Goal: Contribute content: Add original content to the website for others to see

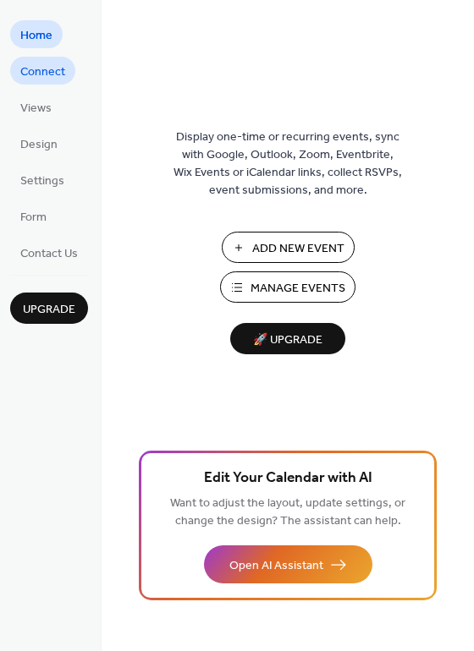
click at [43, 71] on span "Connect" at bounding box center [42, 72] width 45 height 18
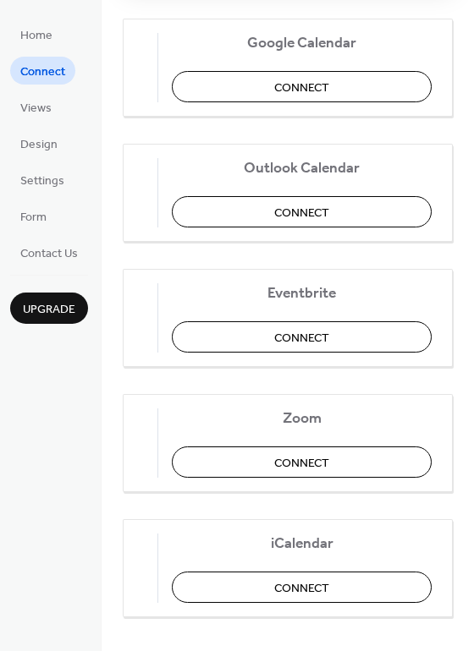
scroll to position [352, 0]
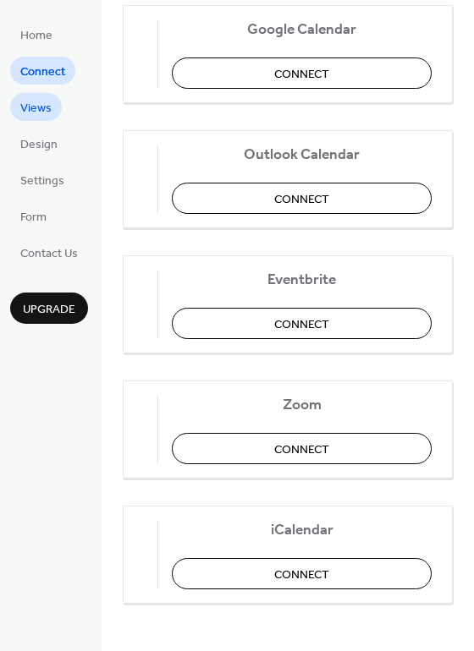
click at [36, 107] on span "Views" at bounding box center [35, 109] width 31 height 18
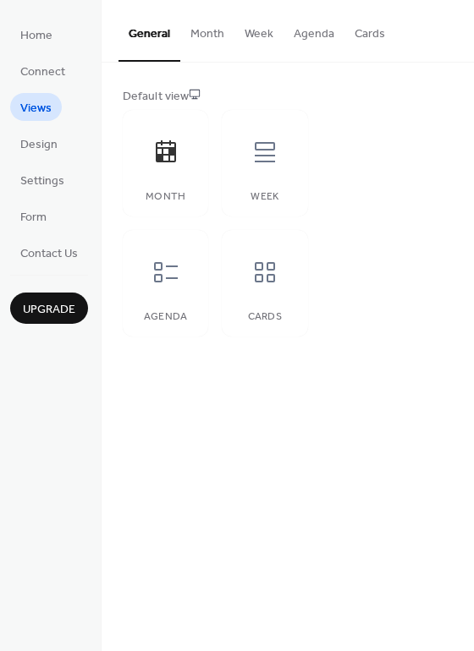
click at [208, 30] on button "Month" at bounding box center [207, 30] width 54 height 60
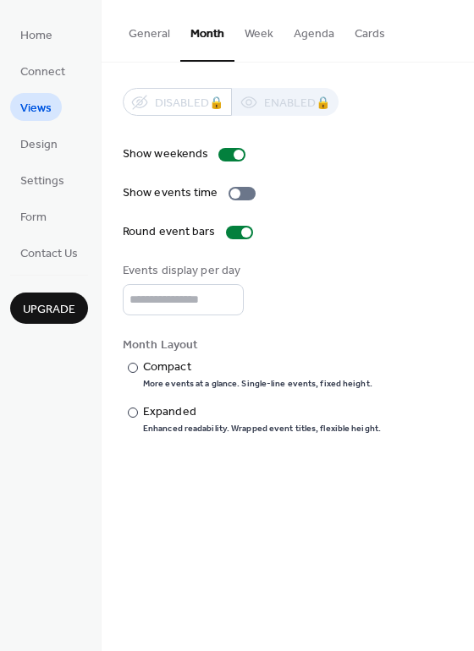
click at [147, 32] on button "General" at bounding box center [149, 30] width 62 height 60
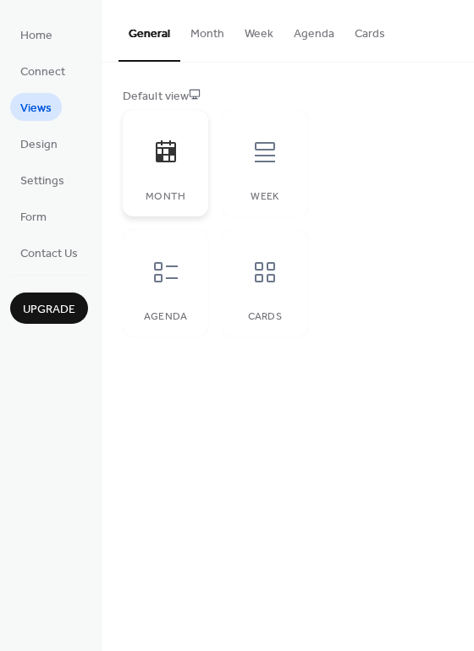
click at [186, 163] on div at bounding box center [165, 152] width 51 height 51
click at [261, 164] on icon at bounding box center [264, 152] width 27 height 27
click at [178, 155] on div at bounding box center [165, 152] width 51 height 51
click at [239, 164] on div at bounding box center [264, 152] width 51 height 51
click at [162, 162] on icon at bounding box center [166, 151] width 20 height 22
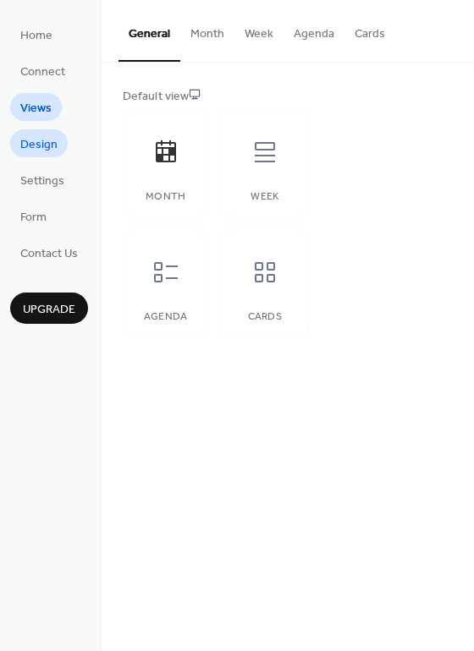
click at [36, 141] on span "Design" at bounding box center [38, 145] width 37 height 18
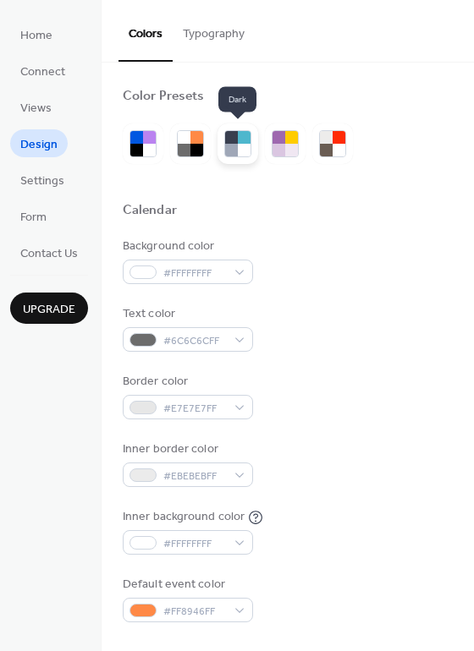
click at [239, 144] on div at bounding box center [244, 150] width 13 height 13
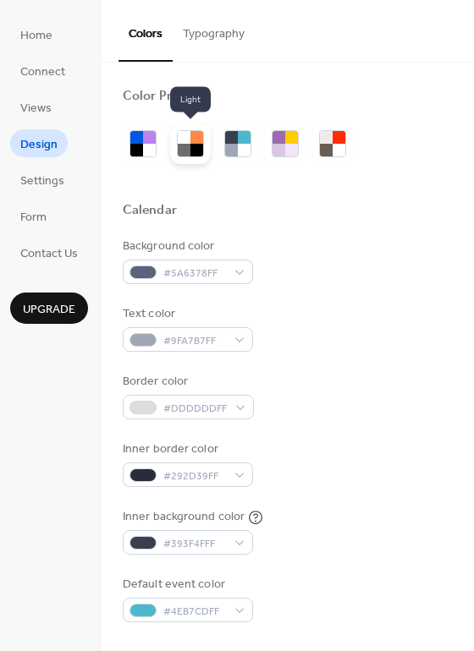
click at [190, 144] on div at bounding box center [196, 150] width 13 height 13
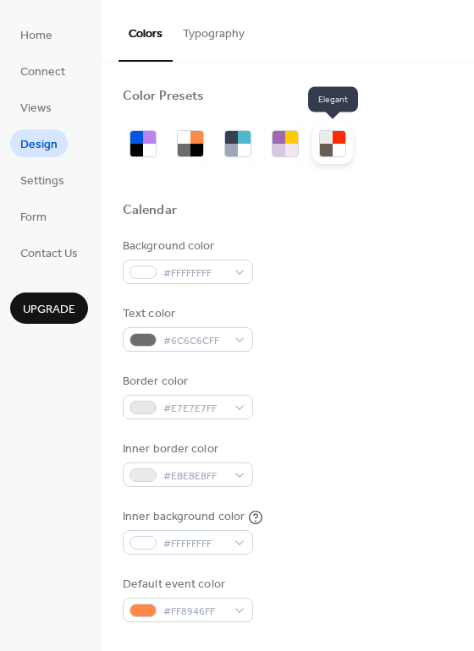
click at [334, 144] on div at bounding box center [338, 150] width 13 height 13
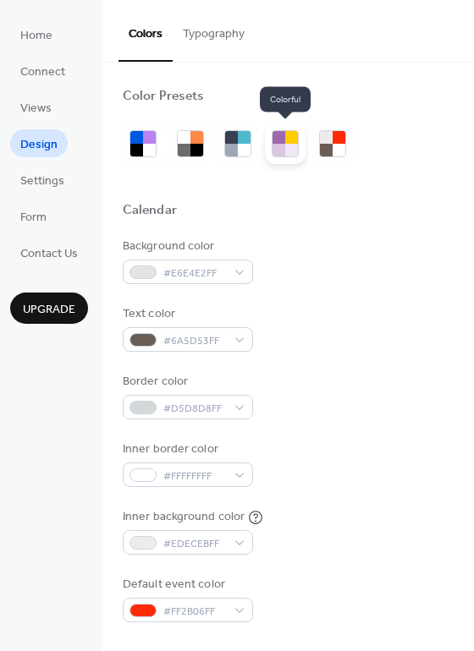
click at [285, 148] on div at bounding box center [291, 150] width 13 height 13
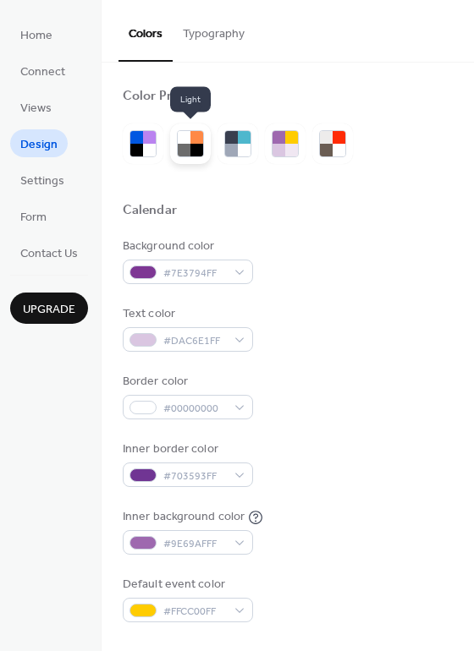
click at [191, 149] on div at bounding box center [196, 150] width 13 height 13
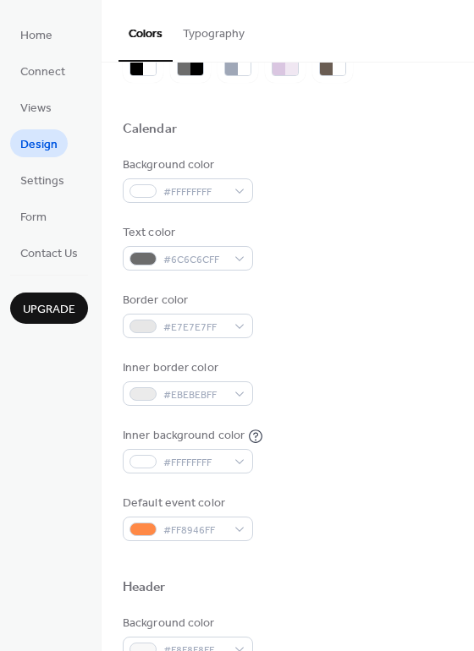
scroll to position [85, 0]
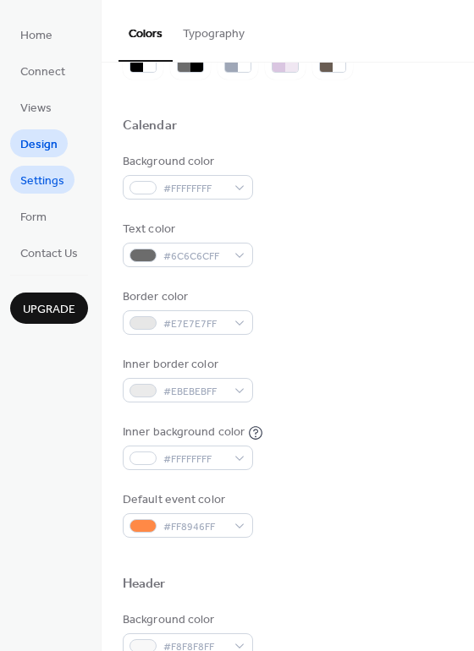
click at [33, 185] on span "Settings" at bounding box center [42, 182] width 44 height 18
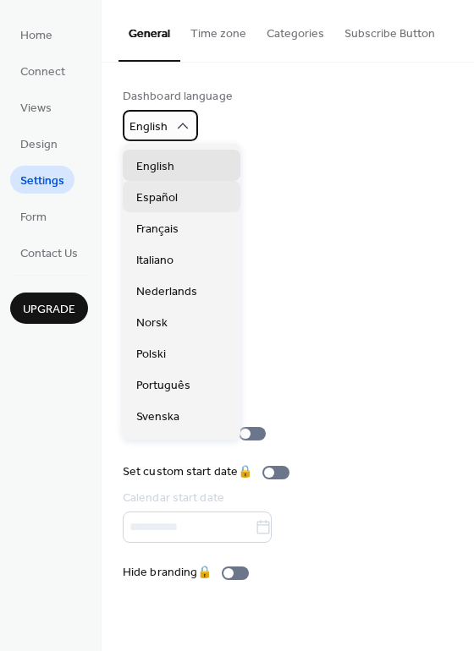
scroll to position [423, 0]
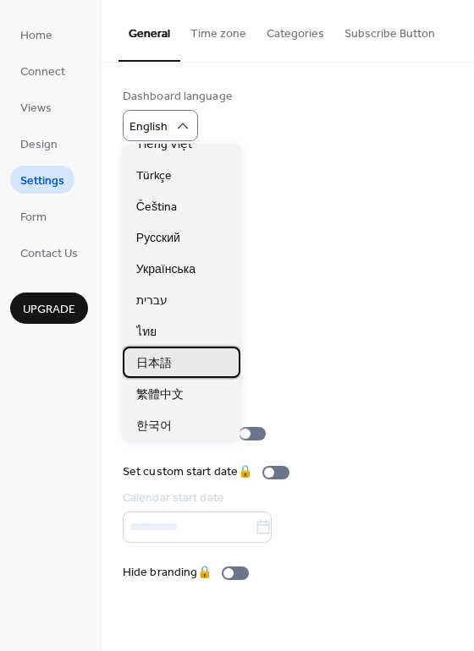
click at [189, 354] on div "日本語" at bounding box center [182, 362] width 118 height 31
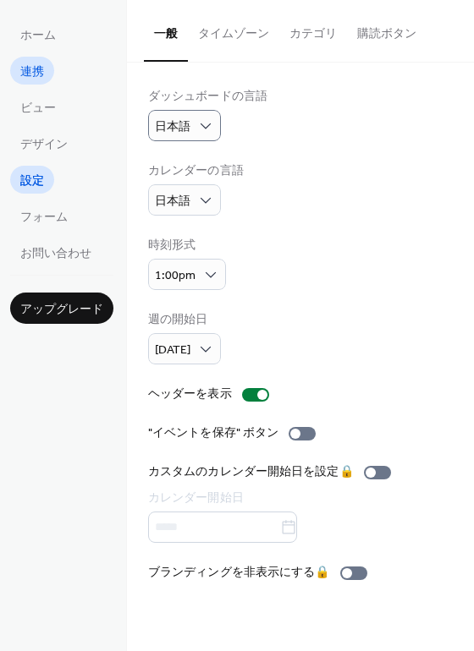
click at [49, 74] on link "連携" at bounding box center [32, 71] width 44 height 28
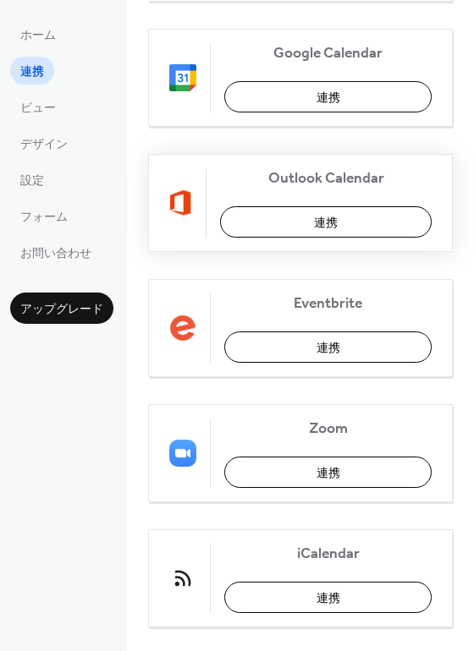
scroll to position [386, 0]
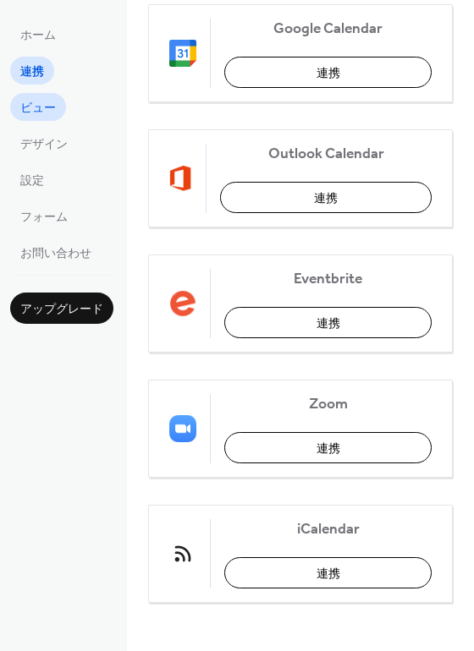
click at [36, 95] on link "ビュー" at bounding box center [38, 107] width 56 height 28
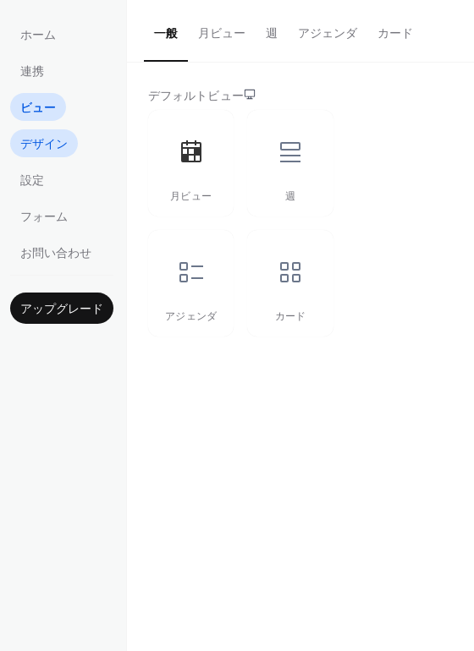
click at [60, 145] on span "デザイン" at bounding box center [43, 145] width 47 height 18
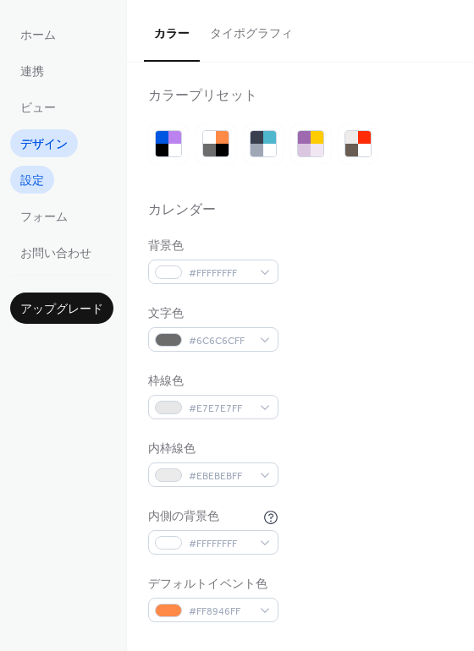
click at [37, 178] on span "設定" at bounding box center [32, 182] width 24 height 18
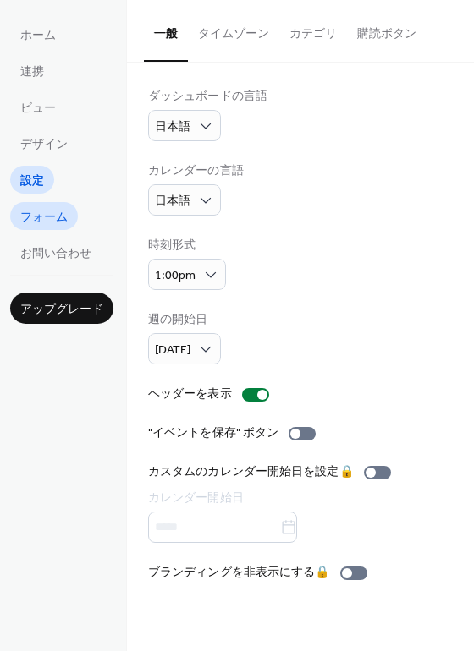
click at [47, 216] on span "フォーム" at bounding box center [43, 218] width 47 height 18
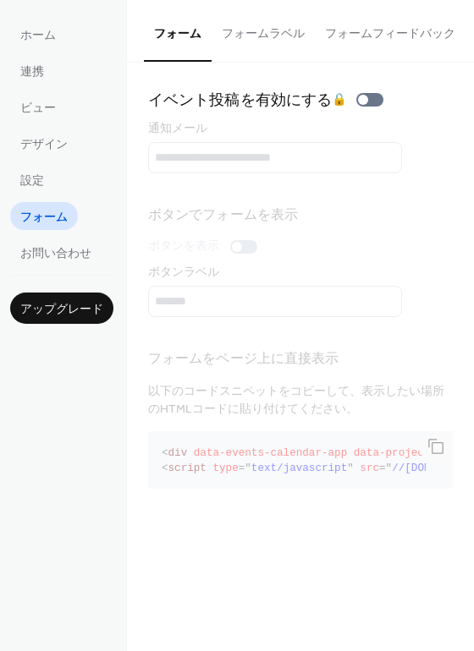
click at [261, 30] on button "フォームラベル" at bounding box center [262, 30] width 103 height 60
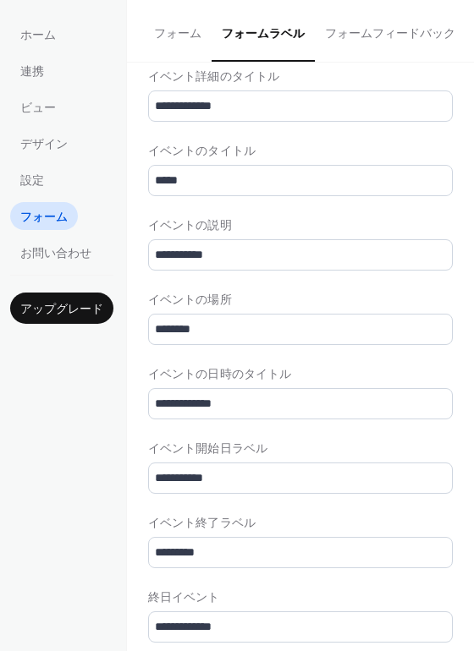
scroll to position [507, 0]
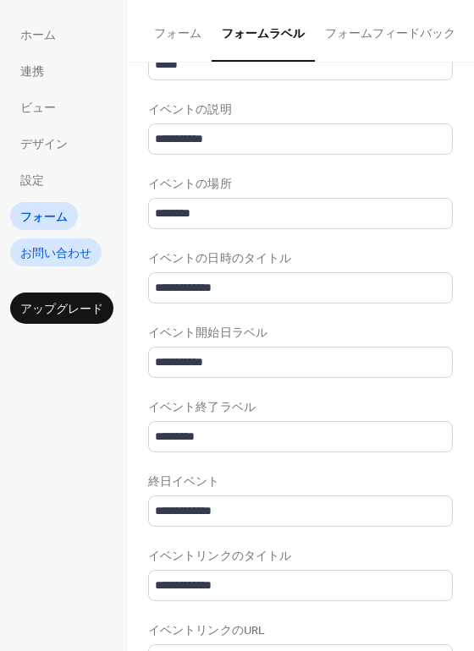
click at [77, 255] on span "お問い合わせ" at bounding box center [55, 254] width 71 height 18
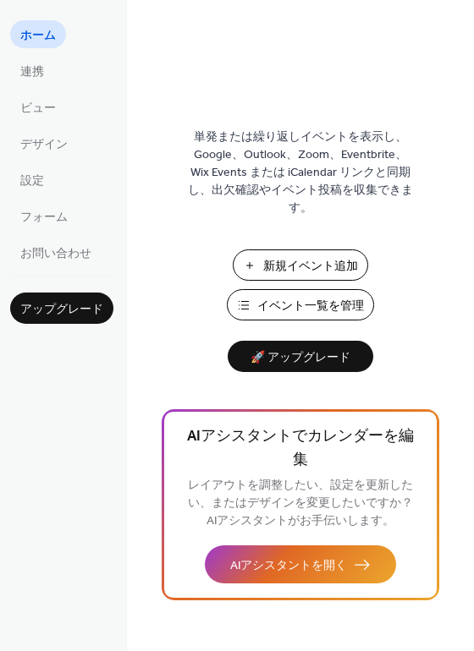
click at [332, 311] on span "イベント一覧を管理" at bounding box center [310, 307] width 107 height 18
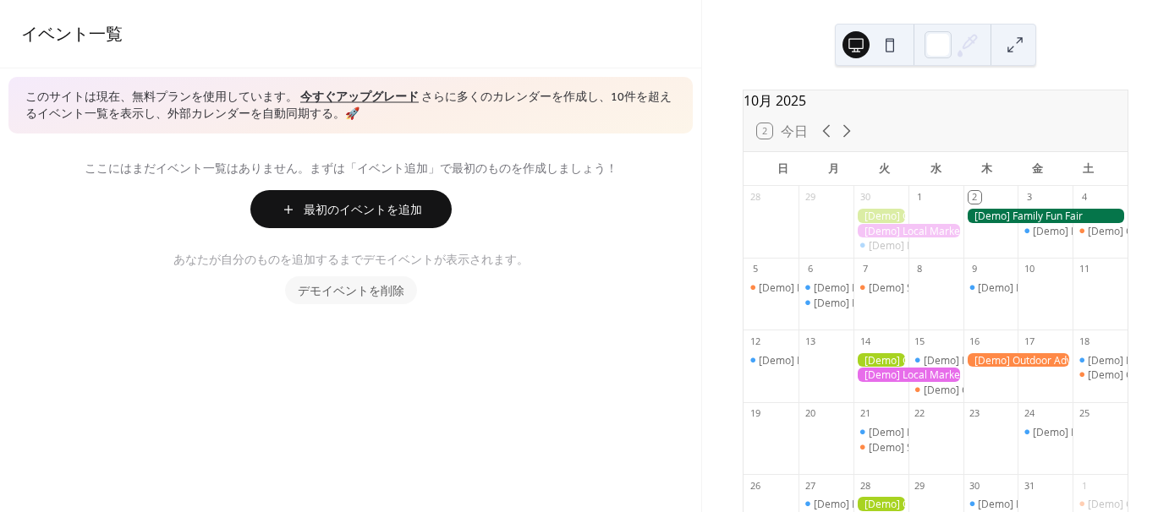
click at [894, 223] on div at bounding box center [880, 216] width 55 height 14
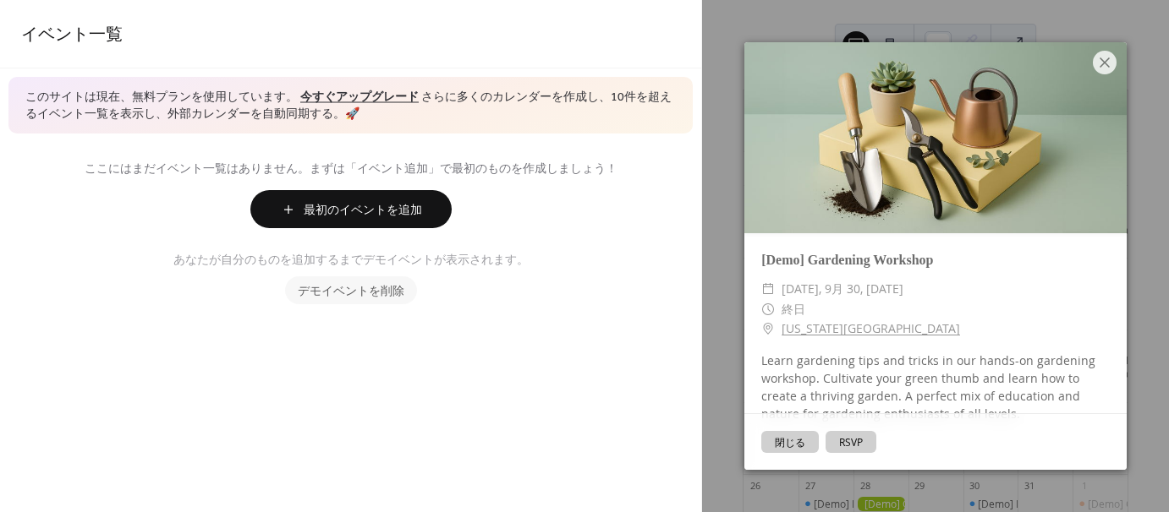
click at [790, 285] on span "[DATE], 9月 30, [DATE]" at bounding box center [843, 289] width 125 height 20
drag, startPoint x: 780, startPoint y: 287, endPoint x: 904, endPoint y: 294, distance: 124.6
click at [902, 293] on div "​ [DATE], 9月 30, [DATE]" at bounding box center [935, 289] width 348 height 20
click at [1092, 55] on div at bounding box center [935, 137] width 382 height 191
click at [1111, 58] on icon at bounding box center [1104, 62] width 20 height 20
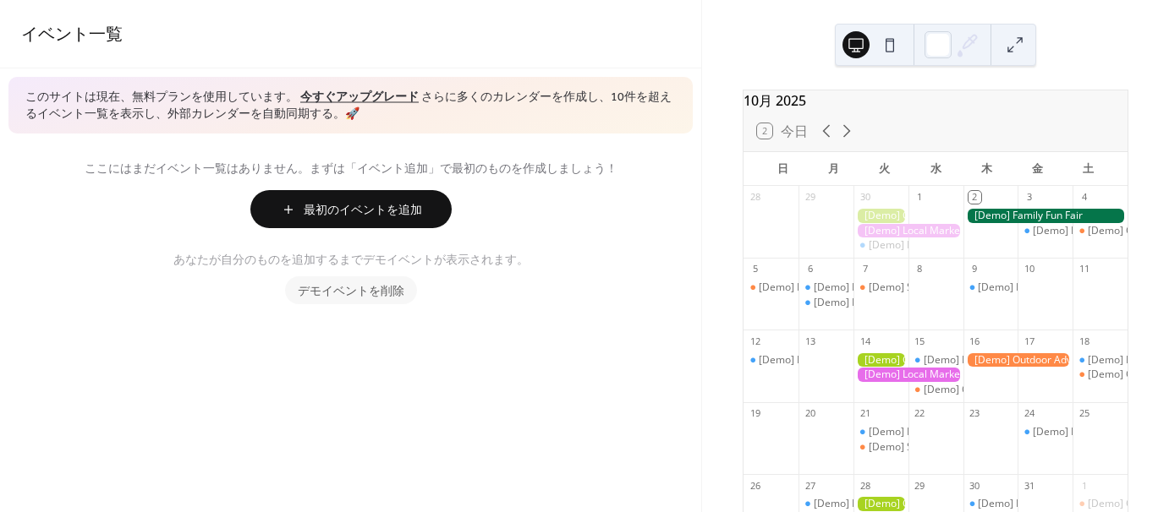
click at [376, 288] on span "デモイベントを削除" at bounding box center [351, 292] width 107 height 18
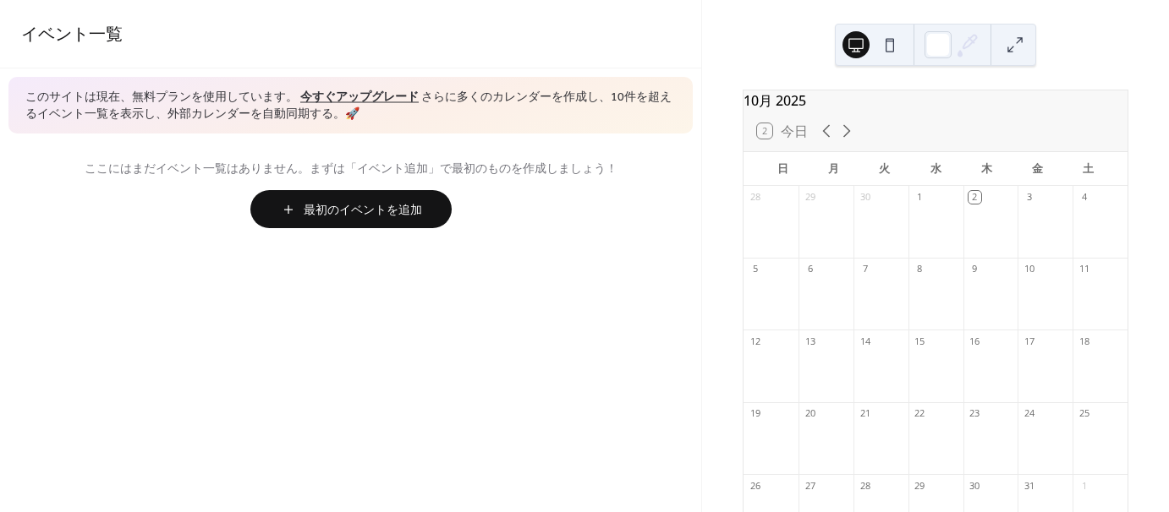
click at [356, 207] on span "最初のイベントを追加" at bounding box center [363, 211] width 118 height 18
